Goal: Information Seeking & Learning: Learn about a topic

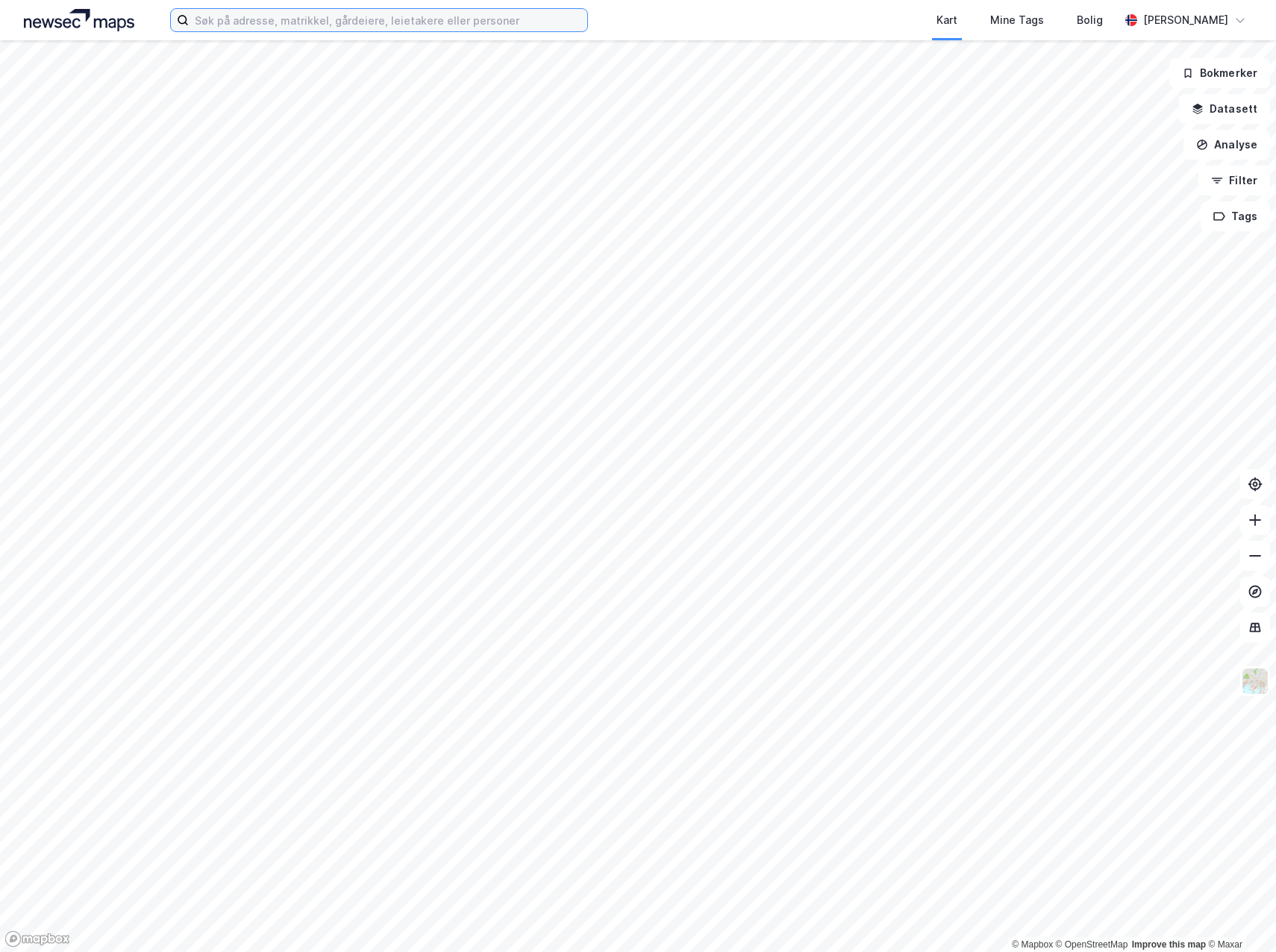
click at [254, 18] on input at bounding box center [388, 20] width 398 height 23
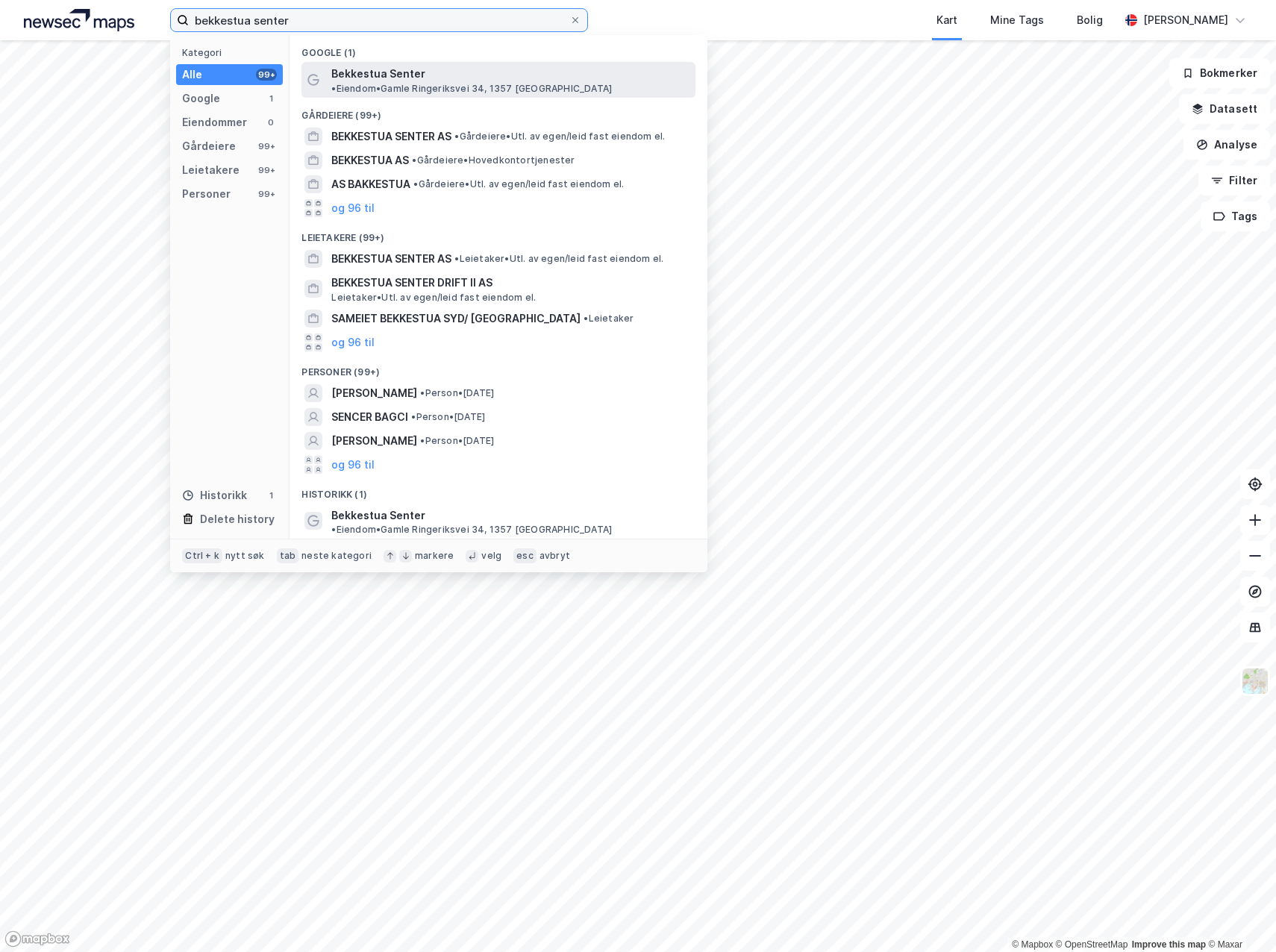
type input "bekkestua senter"
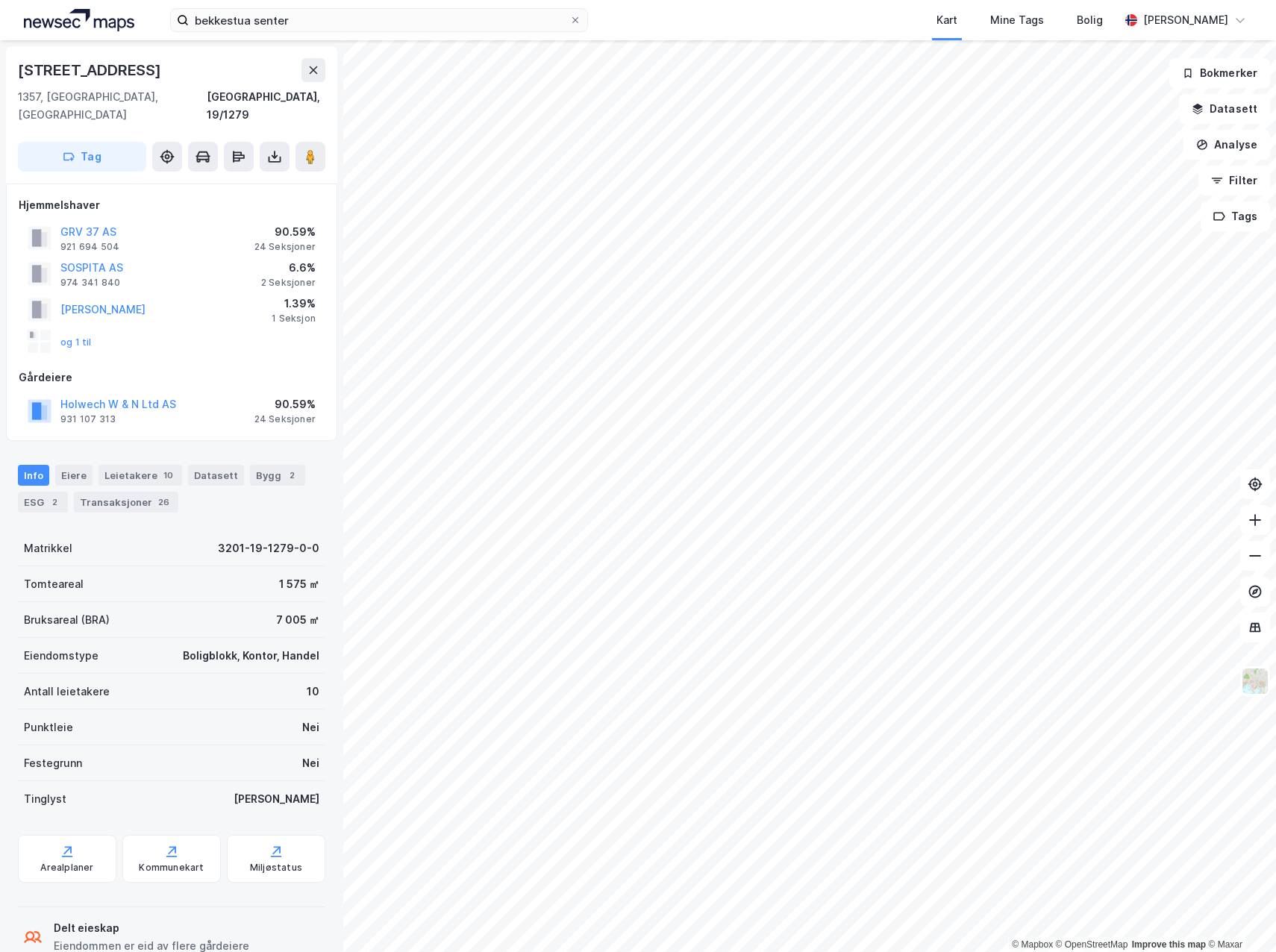
click at [110, 469] on div "Info [PERSON_NAME] 10 Datasett Bygg 2 ESG 2 Transaksjoner 26" at bounding box center [171, 489] width 307 height 47
click at [120, 465] on div "Leietakere 10" at bounding box center [140, 476] width 83 height 21
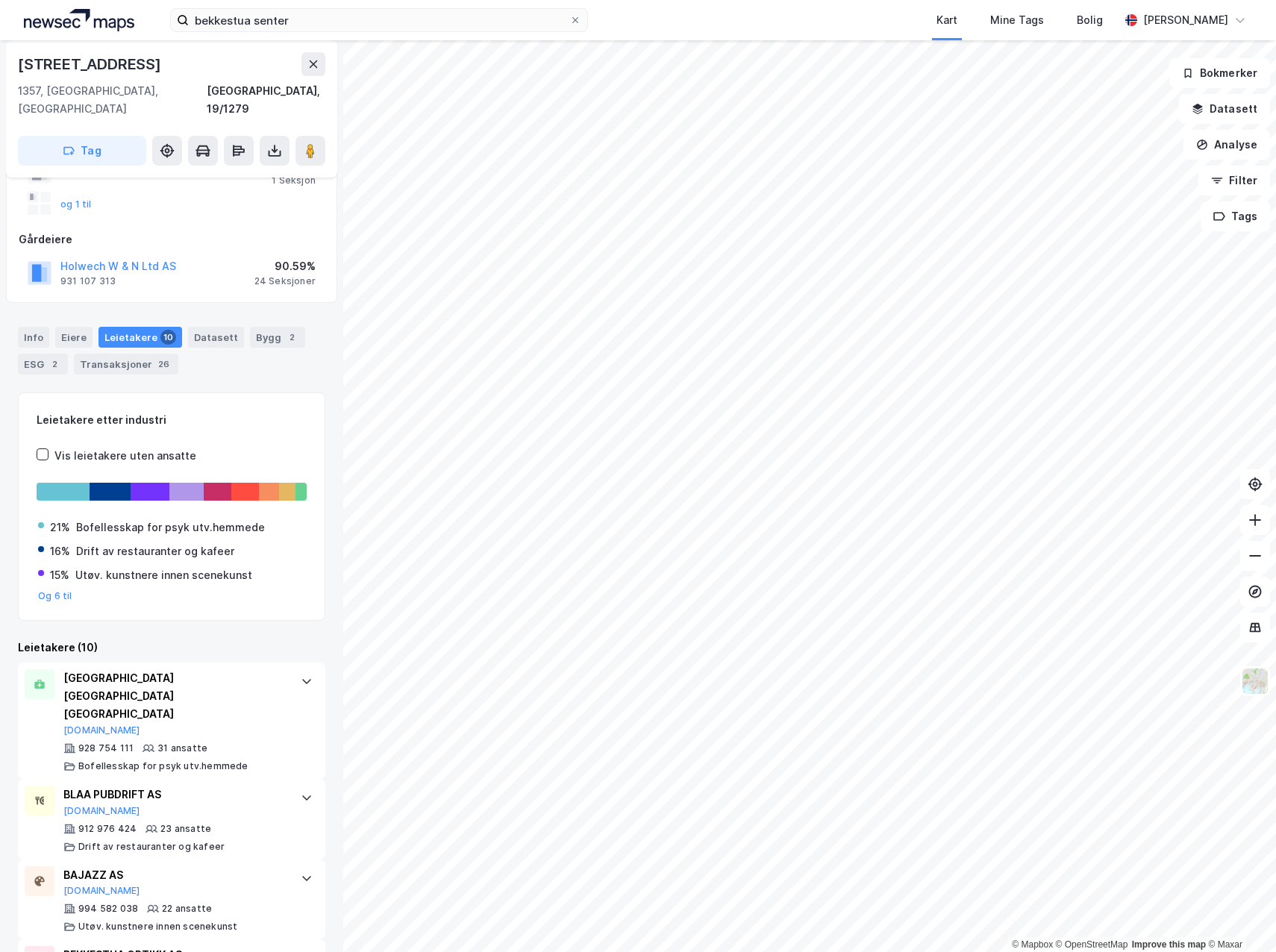
scroll to position [125, 0]
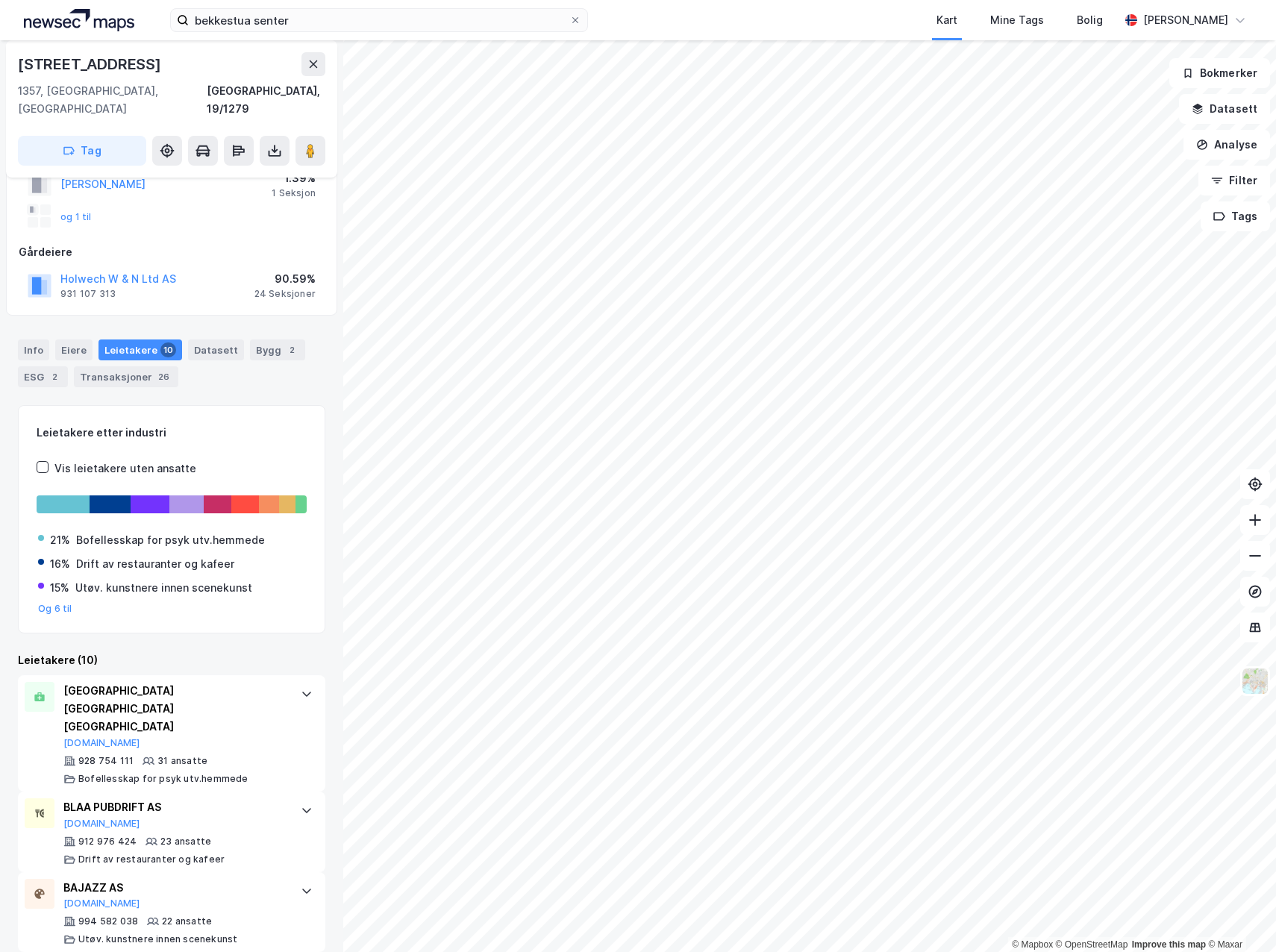
drag, startPoint x: 23, startPoint y: 63, endPoint x: 185, endPoint y: 68, distance: 162.1
click at [185, 68] on div "[STREET_ADDRESS]" at bounding box center [171, 64] width 307 height 24
copy div "[STREET_ADDRESS]"
